Goal: Obtain resource: Obtain resource

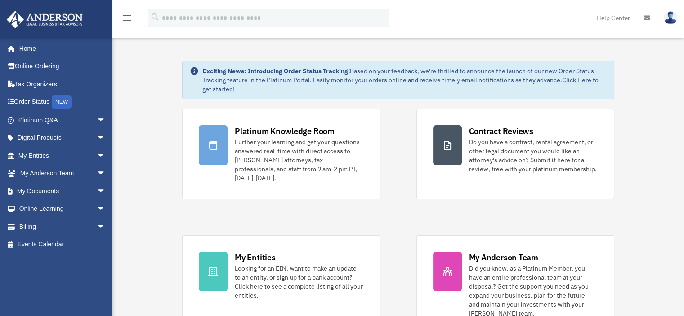
scroll to position [45, 0]
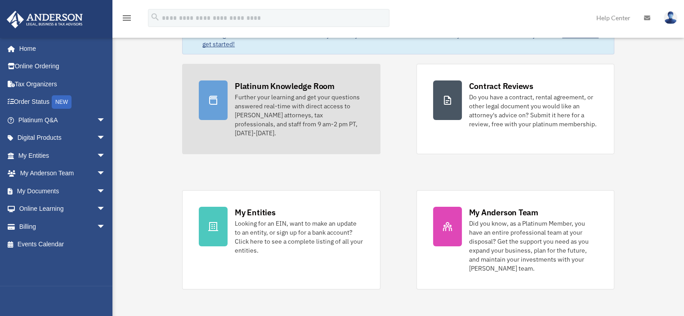
click at [265, 89] on div "Platinum Knowledge Room" at bounding box center [285, 86] width 100 height 11
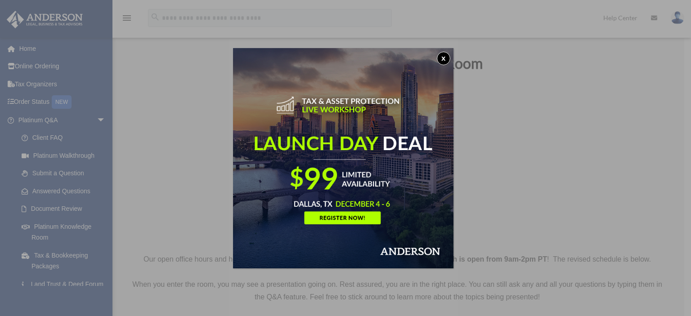
click at [444, 56] on button "x" at bounding box center [444, 59] width 14 height 14
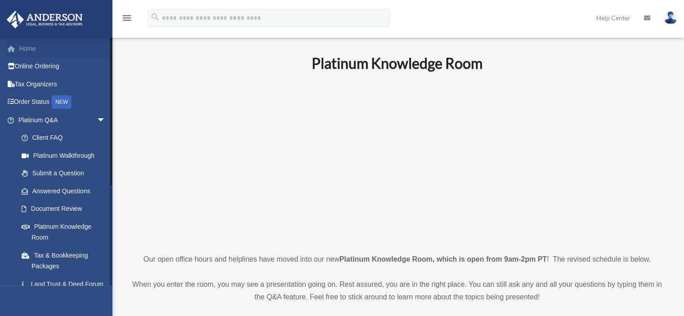
click at [36, 54] on link "Home" at bounding box center [62, 49] width 113 height 18
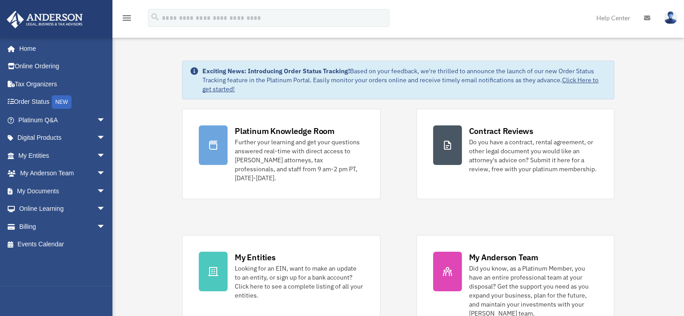
click at [673, 21] on img at bounding box center [671, 17] width 14 height 13
click at [674, 14] on img at bounding box center [671, 17] width 14 height 13
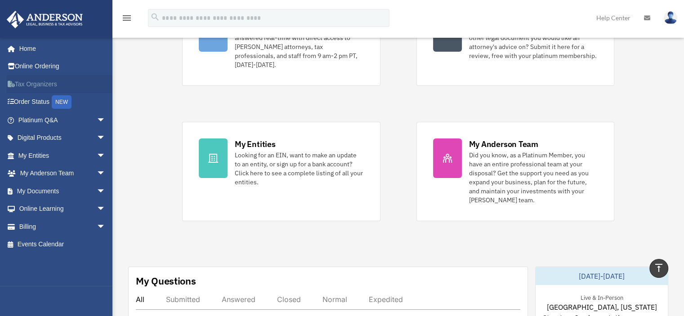
scroll to position [135, 0]
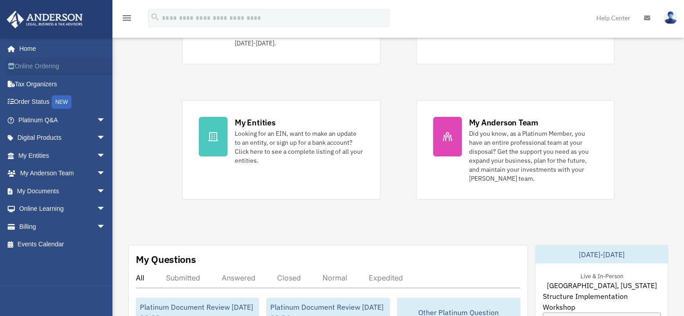
click at [32, 64] on link "Online Ordering" at bounding box center [62, 67] width 113 height 18
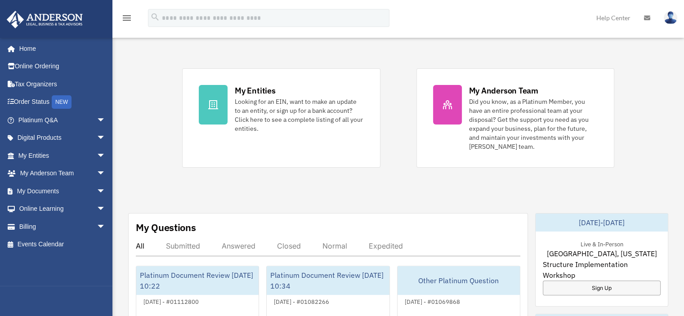
scroll to position [180, 0]
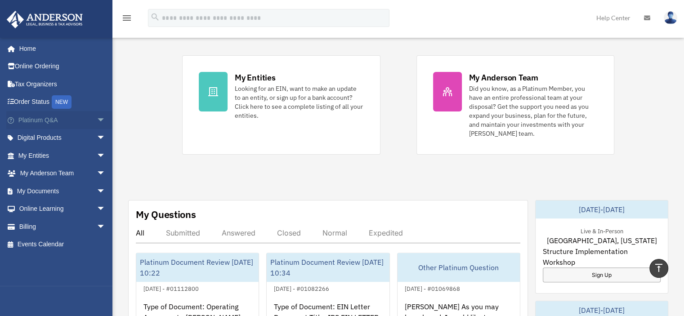
click at [97, 120] on span "arrow_drop_down" at bounding box center [106, 120] width 18 height 18
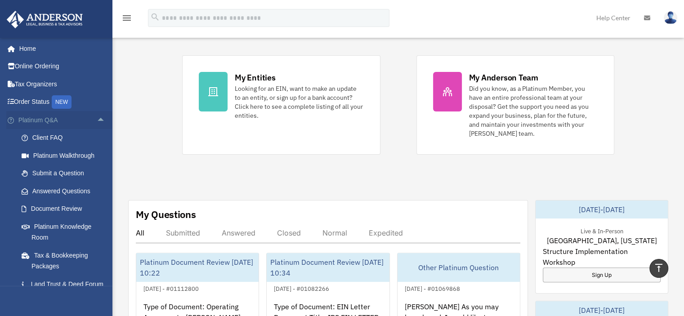
scroll to position [45, 0]
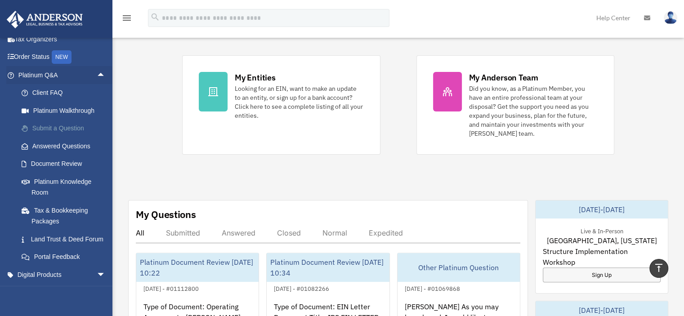
click at [58, 126] on link "Submit a Question" at bounding box center [66, 129] width 107 height 18
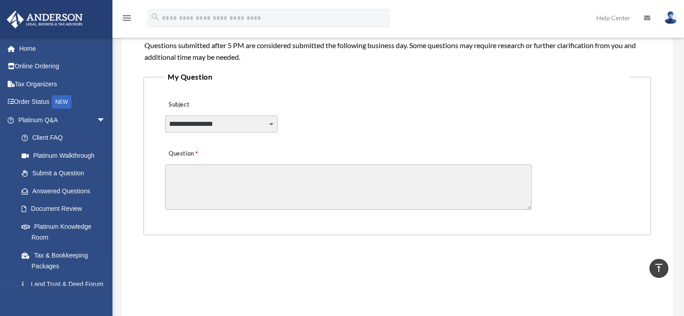
scroll to position [180, 0]
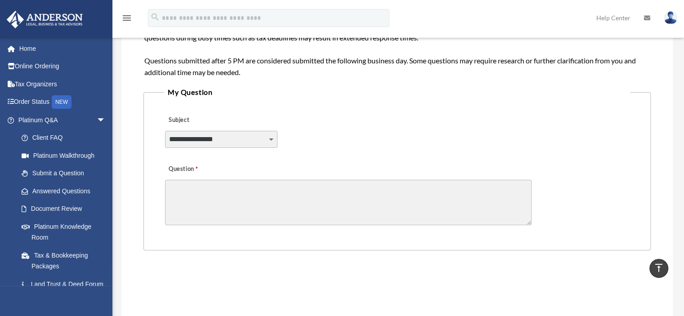
click at [207, 140] on select "**********" at bounding box center [221, 139] width 113 height 17
click at [360, 117] on div "**********" at bounding box center [397, 133] width 466 height 49
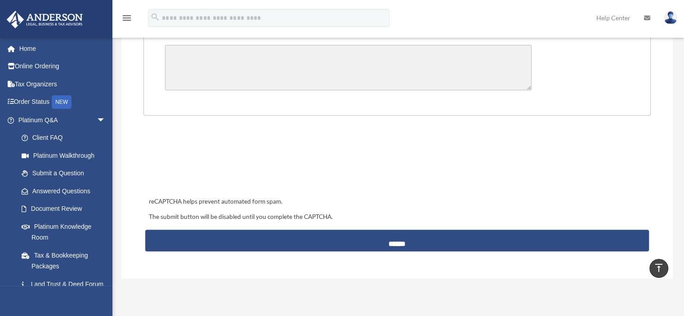
scroll to position [270, 0]
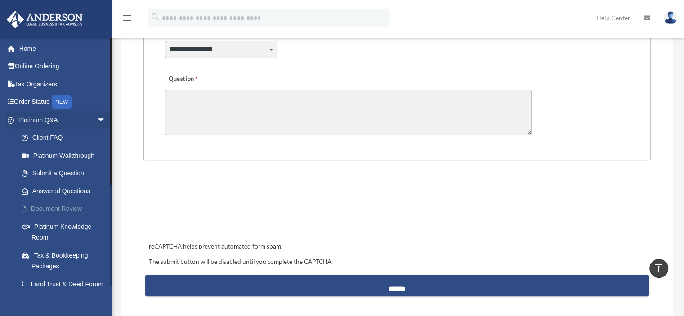
click at [61, 210] on link "Document Review" at bounding box center [66, 209] width 107 height 18
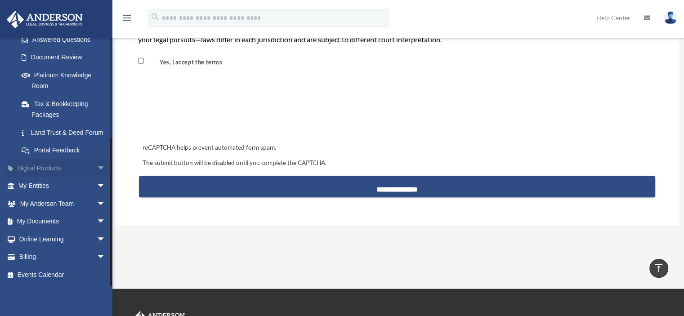
scroll to position [855, 0]
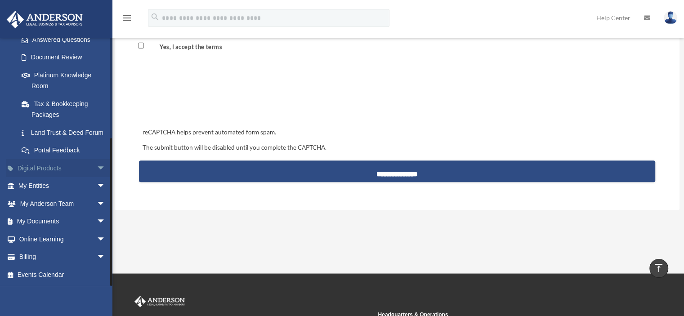
click at [97, 169] on span "arrow_drop_down" at bounding box center [106, 168] width 18 height 18
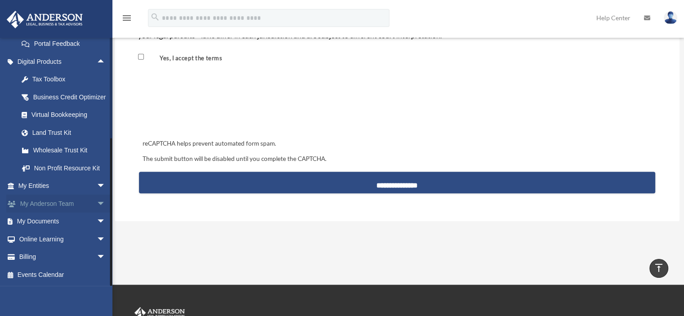
scroll to position [838, 0]
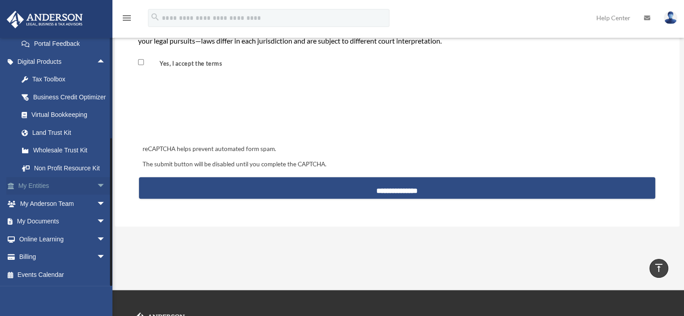
click at [33, 186] on link "My Entities arrow_drop_down" at bounding box center [62, 186] width 113 height 18
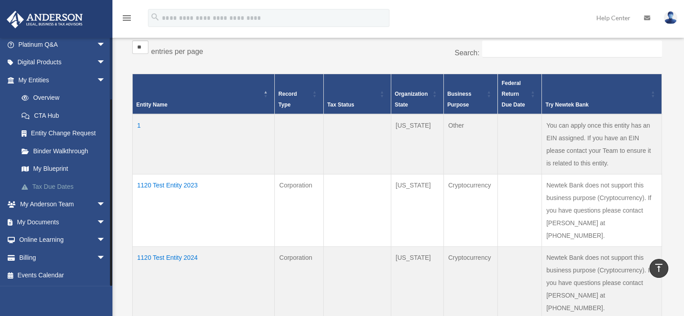
scroll to position [225, 0]
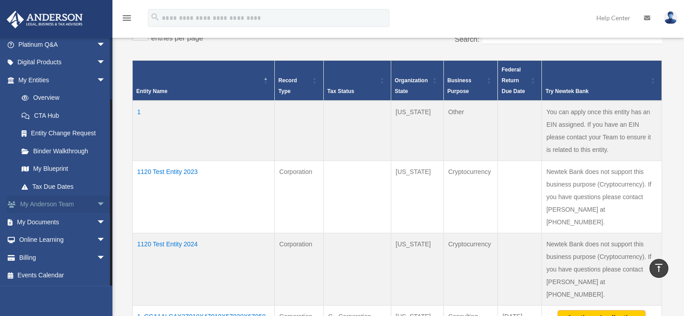
click at [97, 206] on span "arrow_drop_down" at bounding box center [106, 205] width 18 height 18
click at [59, 221] on link "My Anderson Team" at bounding box center [66, 222] width 107 height 18
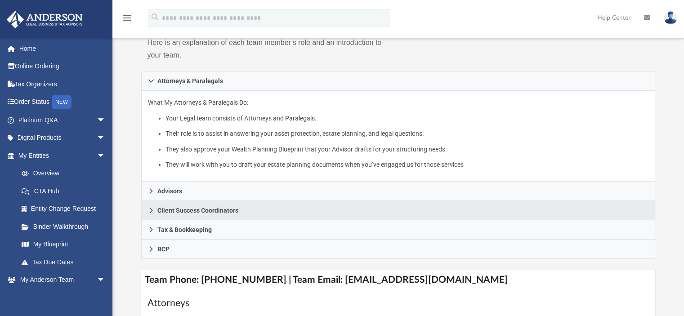
scroll to position [135, 0]
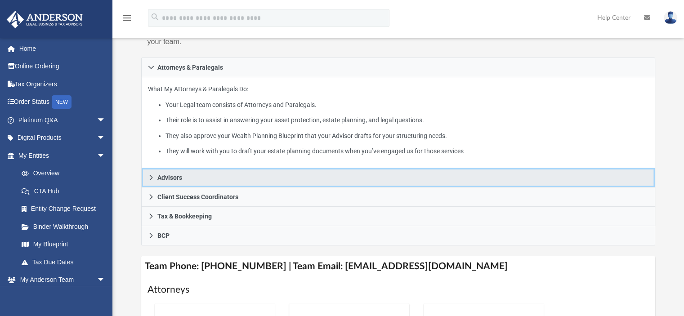
click at [149, 178] on icon at bounding box center [151, 178] width 6 height 6
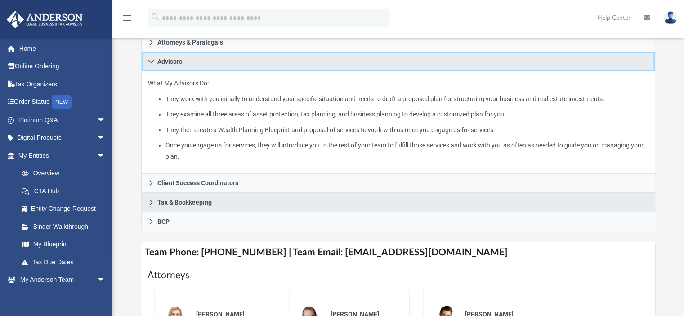
scroll to position [180, 0]
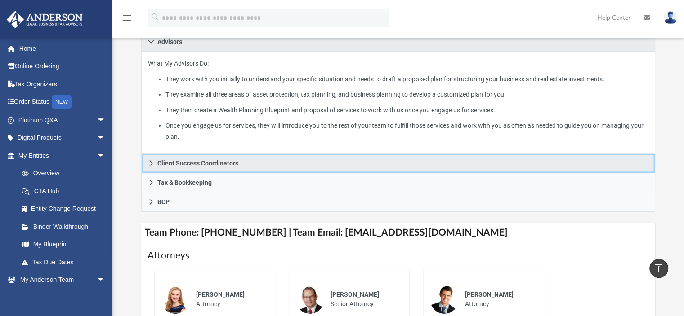
click at [151, 162] on icon at bounding box center [150, 163] width 3 height 5
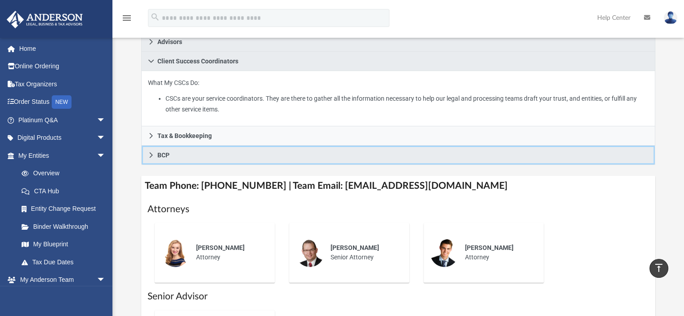
click at [149, 155] on icon at bounding box center [151, 155] width 6 height 6
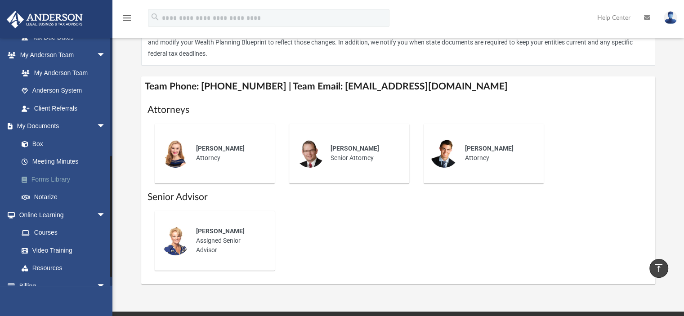
scroll to position [254, 0]
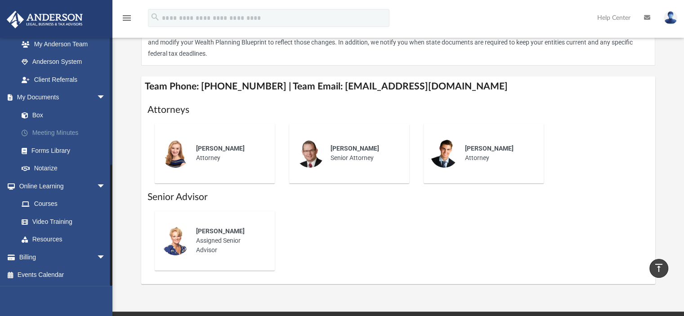
click at [37, 132] on link "Meeting Minutes" at bounding box center [66, 133] width 107 height 18
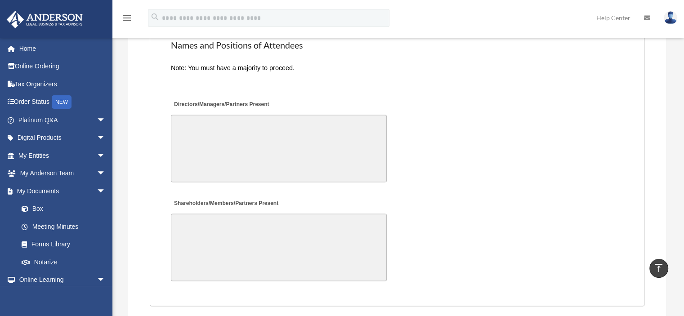
scroll to position [1980, 0]
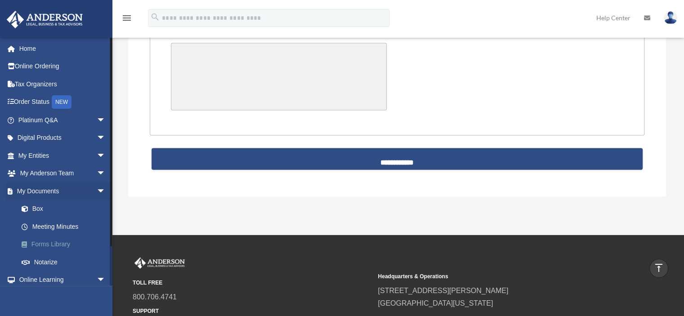
click at [51, 245] on link "Forms Library" at bounding box center [66, 245] width 107 height 18
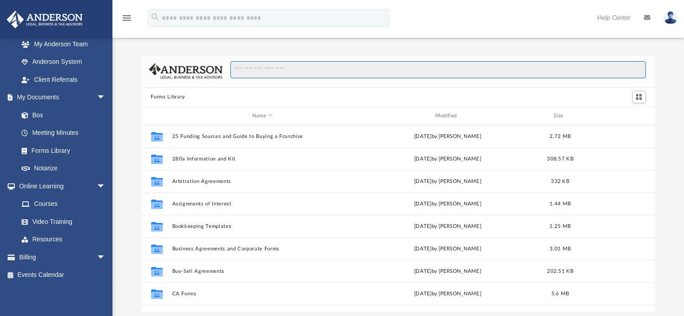
click at [293, 74] on input "Search files and folders" at bounding box center [437, 69] width 415 height 17
type input "*"
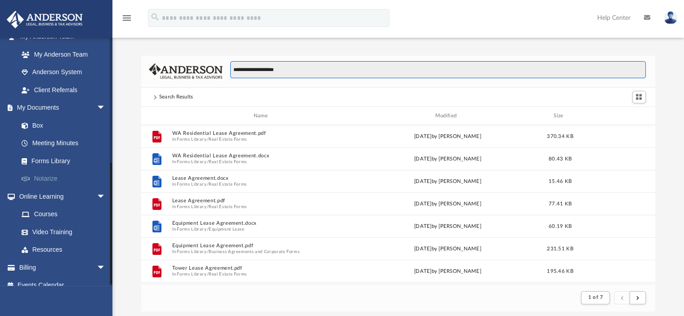
scroll to position [254, 0]
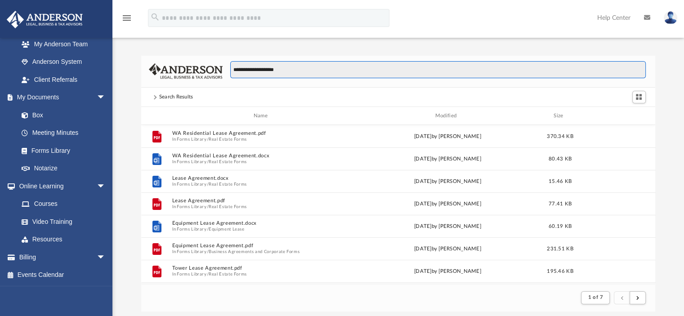
click at [351, 68] on input "**********" at bounding box center [437, 69] width 415 height 17
type input "**********"
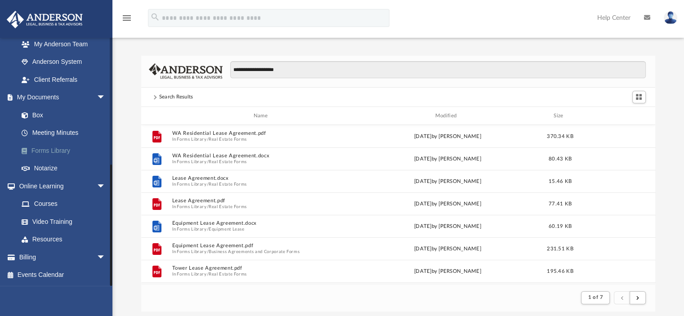
click at [56, 151] on link "Forms Library" at bounding box center [66, 151] width 107 height 18
click at [64, 151] on link "Forms Library" at bounding box center [66, 151] width 107 height 18
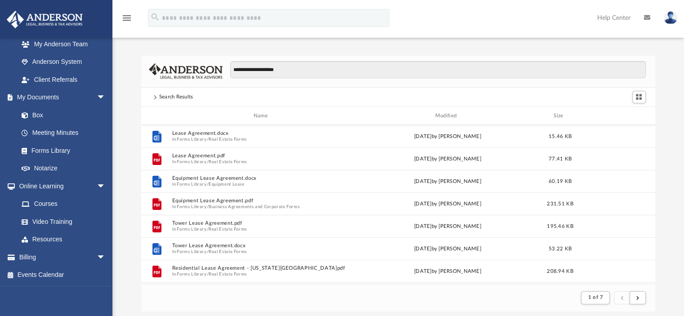
scroll to position [0, 0]
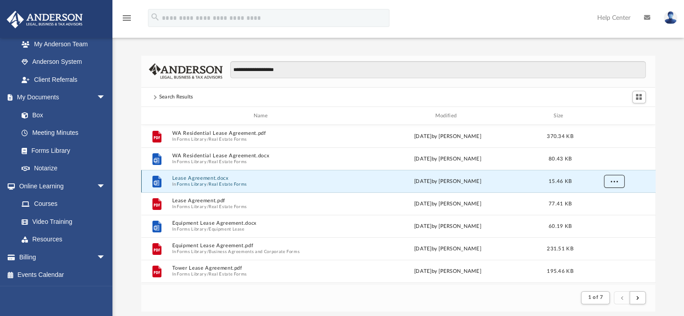
click at [619, 182] on button "More options" at bounding box center [614, 182] width 21 height 14
click at [387, 305] on footer "1 of 7" at bounding box center [398, 297] width 515 height 27
click at [617, 185] on button "More options" at bounding box center [614, 182] width 21 height 14
click at [202, 176] on button "Lease Agreement.docx" at bounding box center [262, 179] width 181 height 6
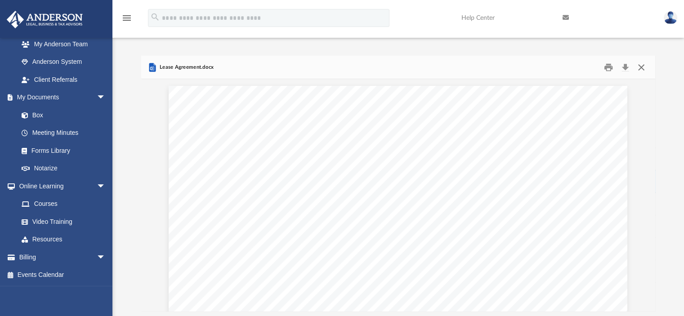
click at [640, 63] on button "Close" at bounding box center [642, 67] width 16 height 14
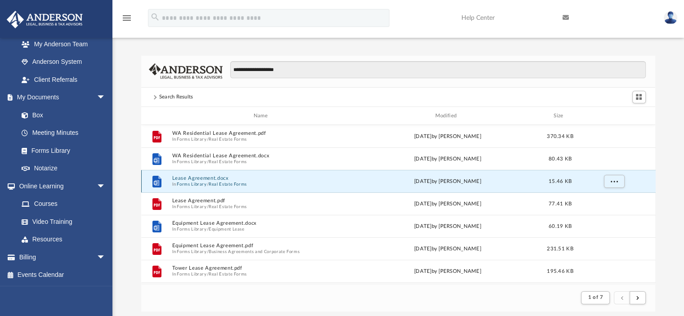
click at [189, 180] on button "Lease Agreement.docx" at bounding box center [262, 179] width 181 height 6
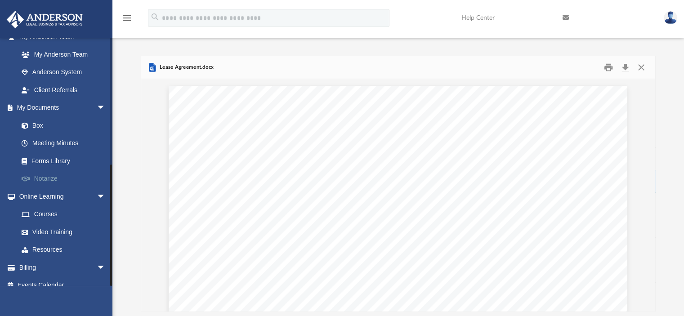
scroll to position [254, 0]
